Goal: Find specific page/section: Find specific page/section

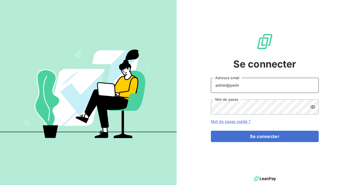
click at [275, 82] on input "admin@perin" at bounding box center [265, 85] width 108 height 15
click at [247, 81] on input "admin@perin" at bounding box center [265, 85] width 108 height 15
click at [244, 84] on input "admin@perin" at bounding box center [265, 85] width 108 height 15
type input "admin@meteojob"
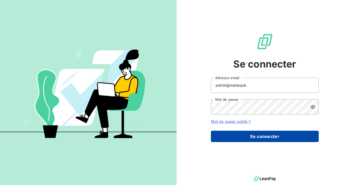
click at [247, 131] on button "Se connecter" at bounding box center [265, 135] width 108 height 11
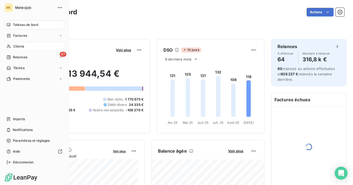
click at [15, 48] on span "Clients" at bounding box center [18, 46] width 11 height 5
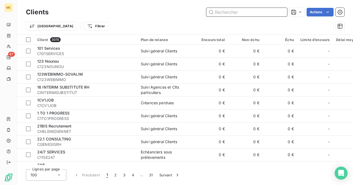
paste input "MATELOC"
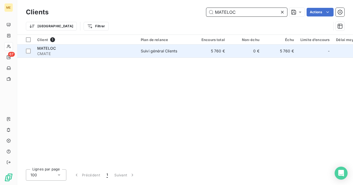
type input "MATELOC"
click at [140, 54] on td "Suivi général Clients" at bounding box center [165, 50] width 56 height 13
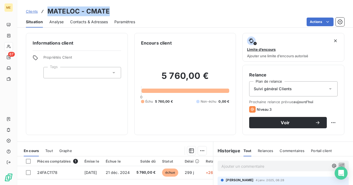
drag, startPoint x: 109, startPoint y: 13, endPoint x: 45, endPoint y: 11, distance: 64.4
click at [45, 11] on div "Clients MATELOC - CMATE" at bounding box center [184, 11] width 335 height 10
copy h3 "MATELOC - CMATE"
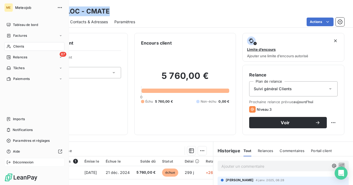
click at [16, 160] on span "Déconnexion" at bounding box center [23, 161] width 21 height 5
